Goal: Transaction & Acquisition: Purchase product/service

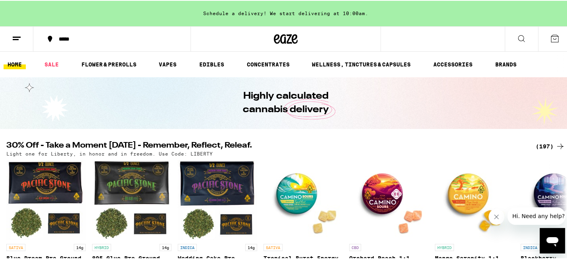
click at [559, 145] on icon at bounding box center [561, 146] width 10 height 10
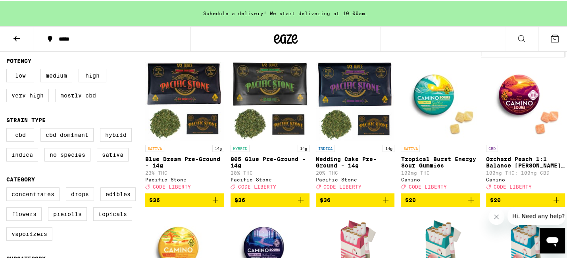
scroll to position [85, 0]
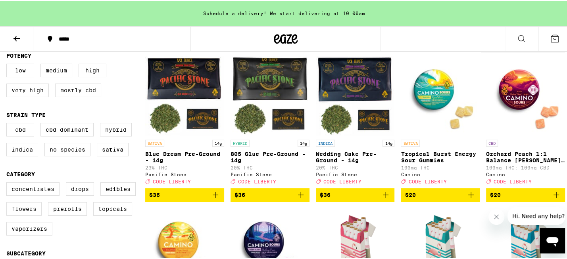
click at [23, 214] on label "Flowers" at bounding box center [23, 208] width 35 height 14
click at [8, 183] on input "Flowers" at bounding box center [8, 182] width 0 height 0
checkbox input "true"
